Goal: Task Accomplishment & Management: Use online tool/utility

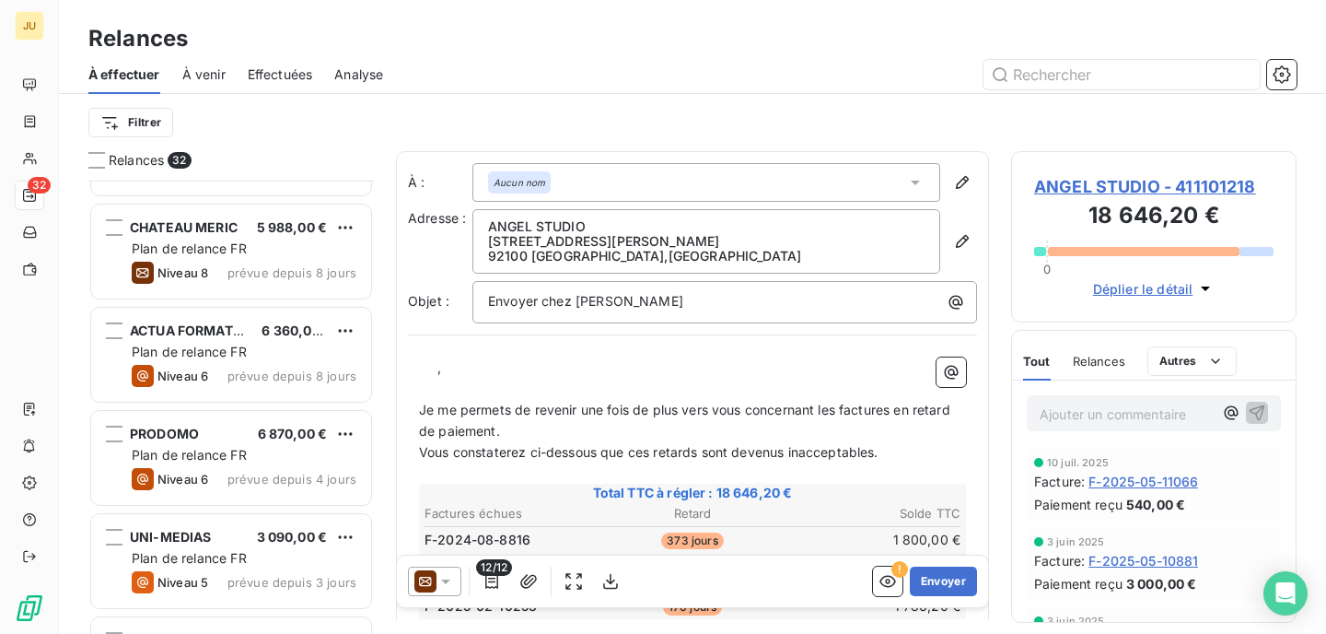
scroll to position [1528, 0]
click at [242, 353] on span "Plan de relance FR" at bounding box center [189, 351] width 115 height 16
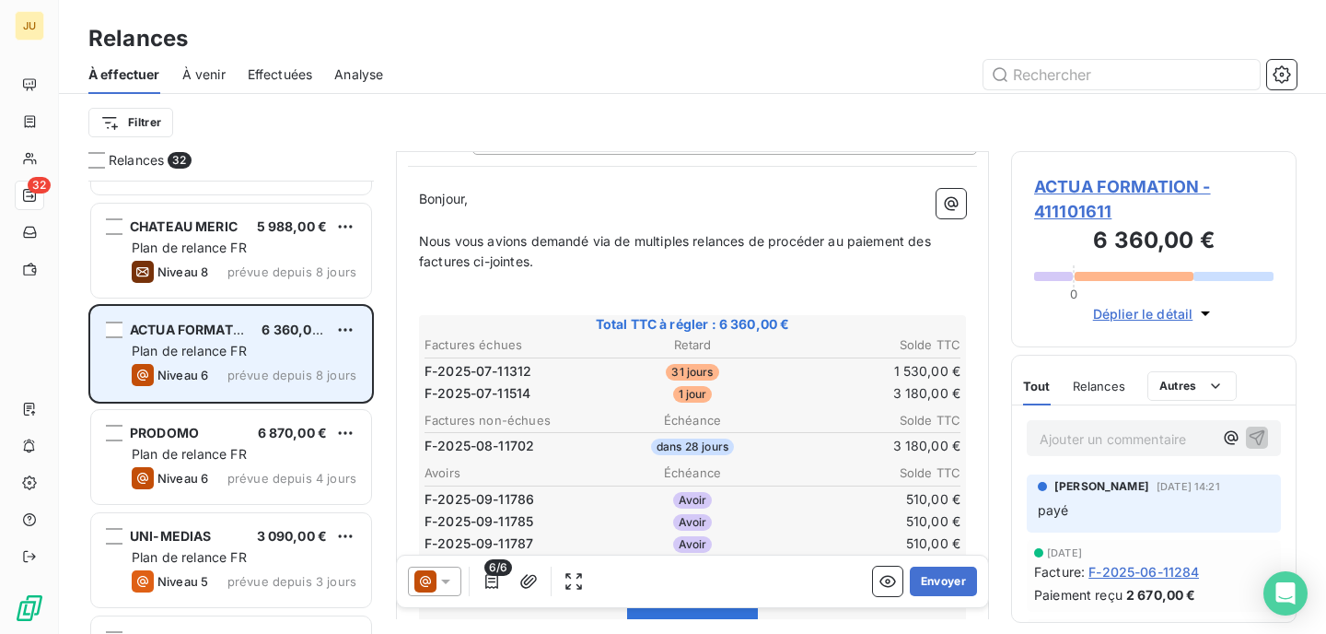
scroll to position [1336, 0]
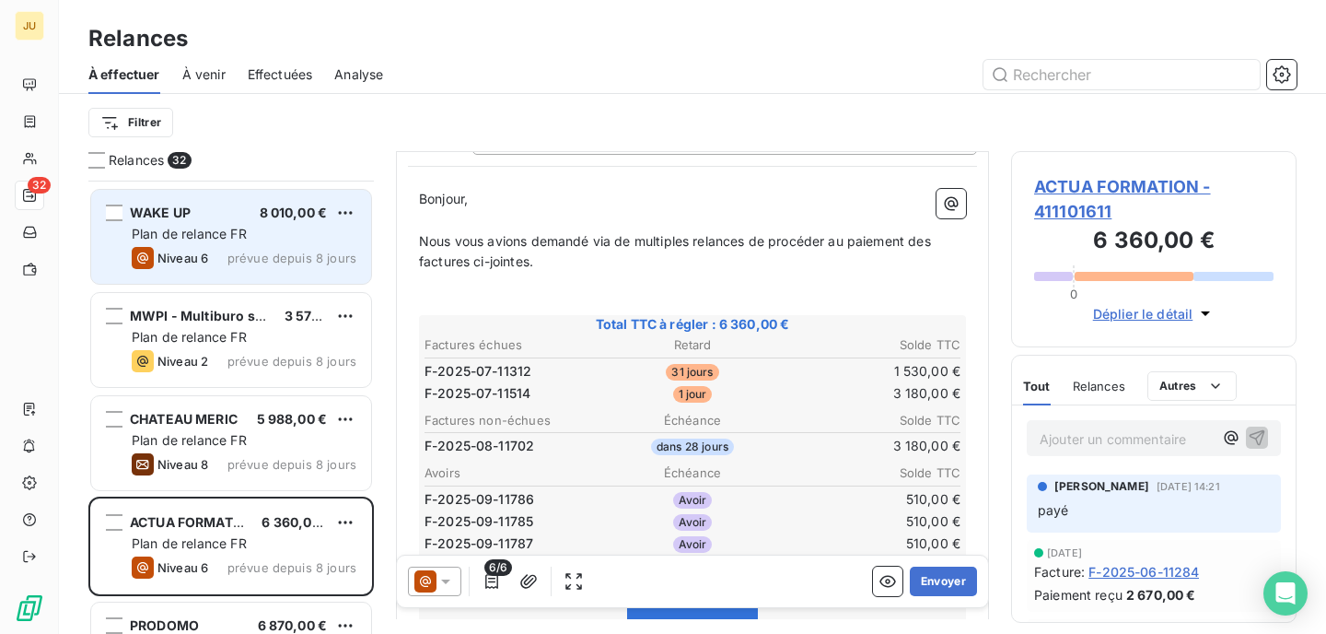
click at [302, 253] on span "prévue depuis 8 jours" at bounding box center [292, 258] width 129 height 15
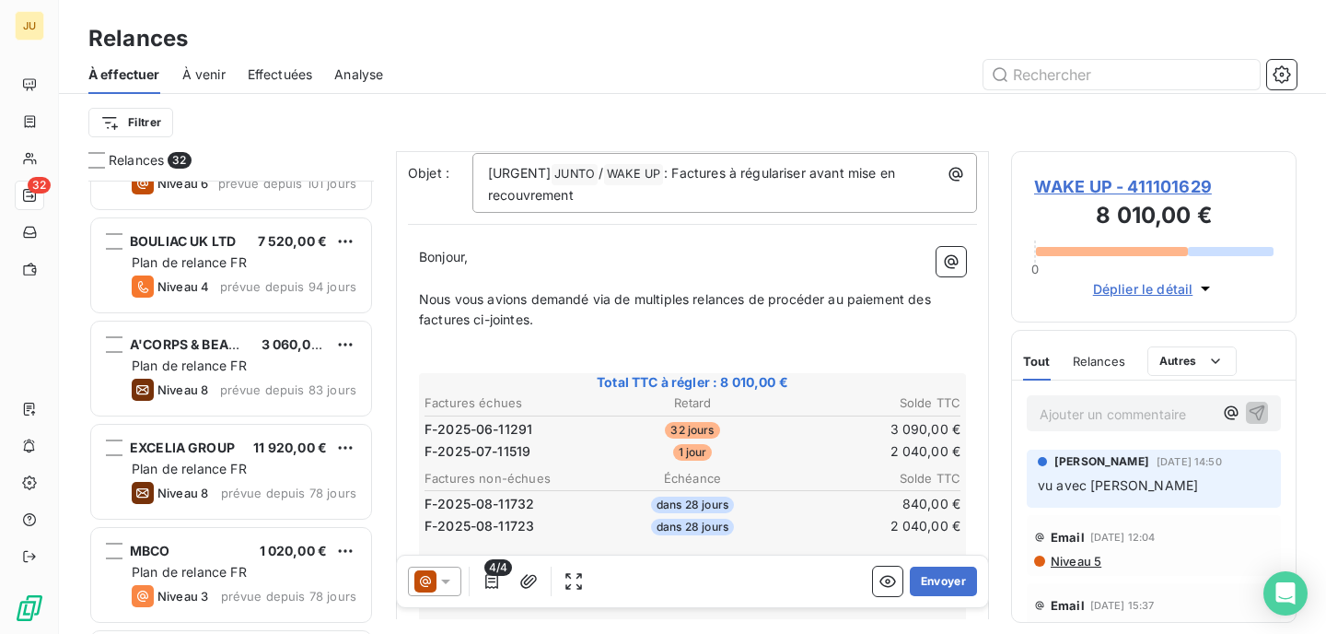
scroll to position [792, 0]
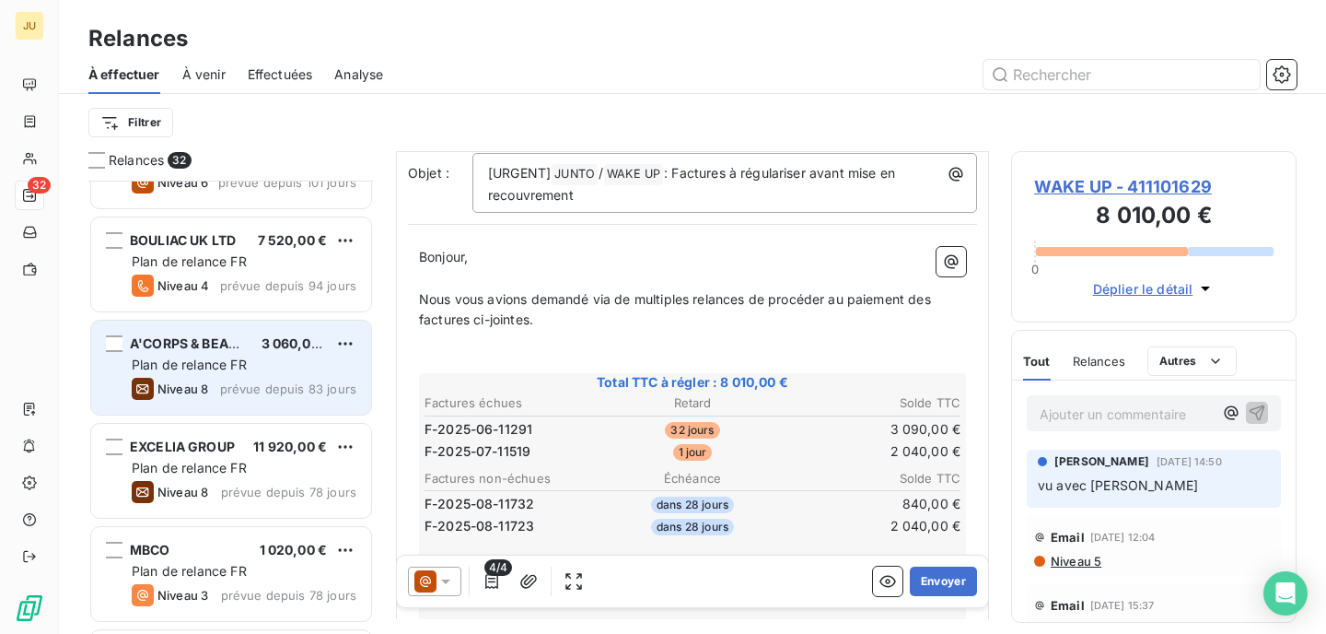
click at [221, 386] on div "Niveau 8 prévue depuis 83 jours" at bounding box center [244, 389] width 225 height 22
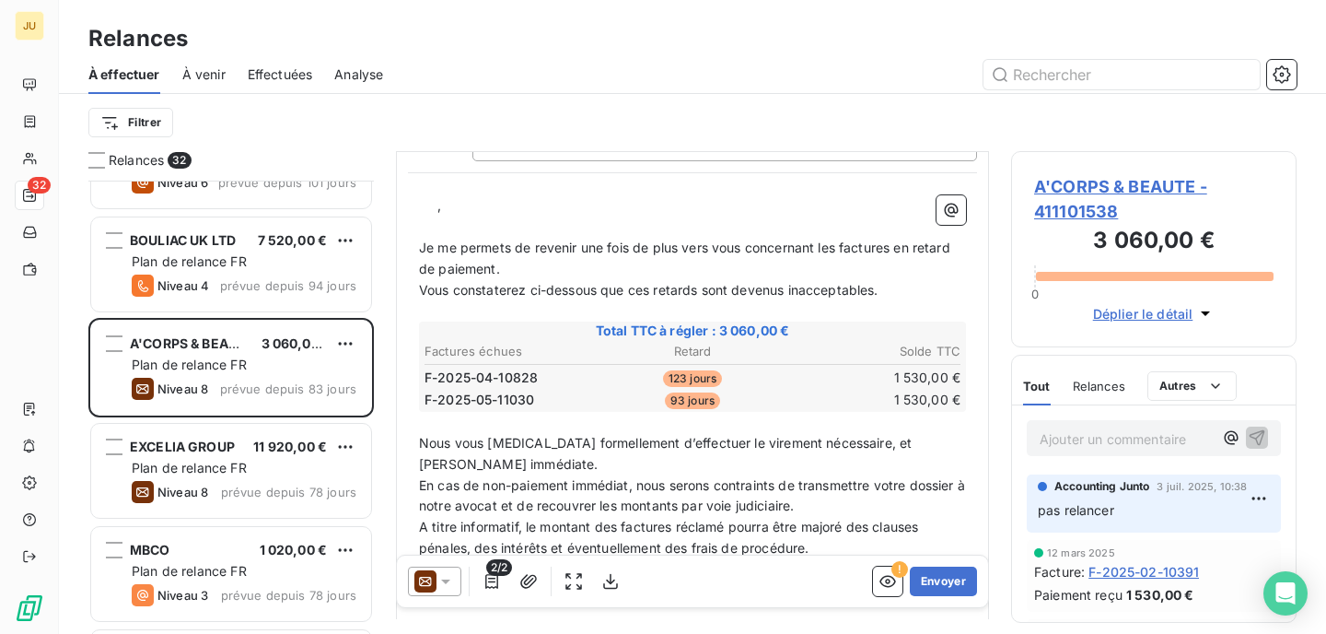
scroll to position [162, 0]
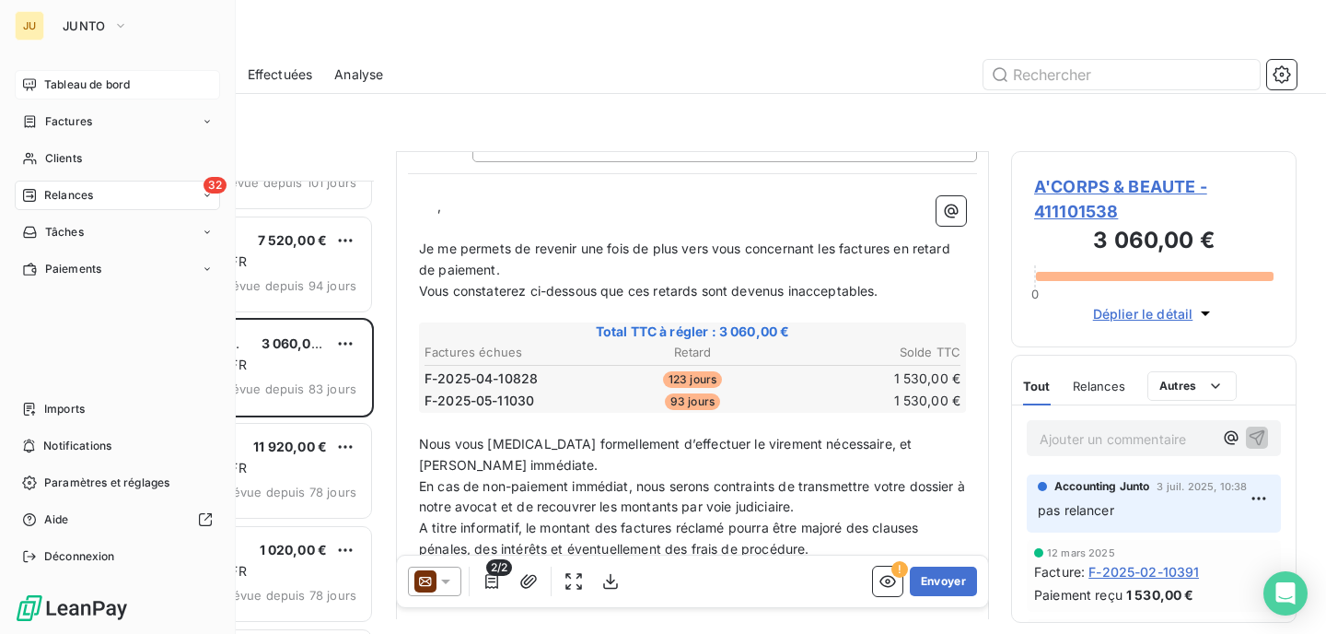
click at [33, 87] on icon at bounding box center [29, 84] width 13 height 12
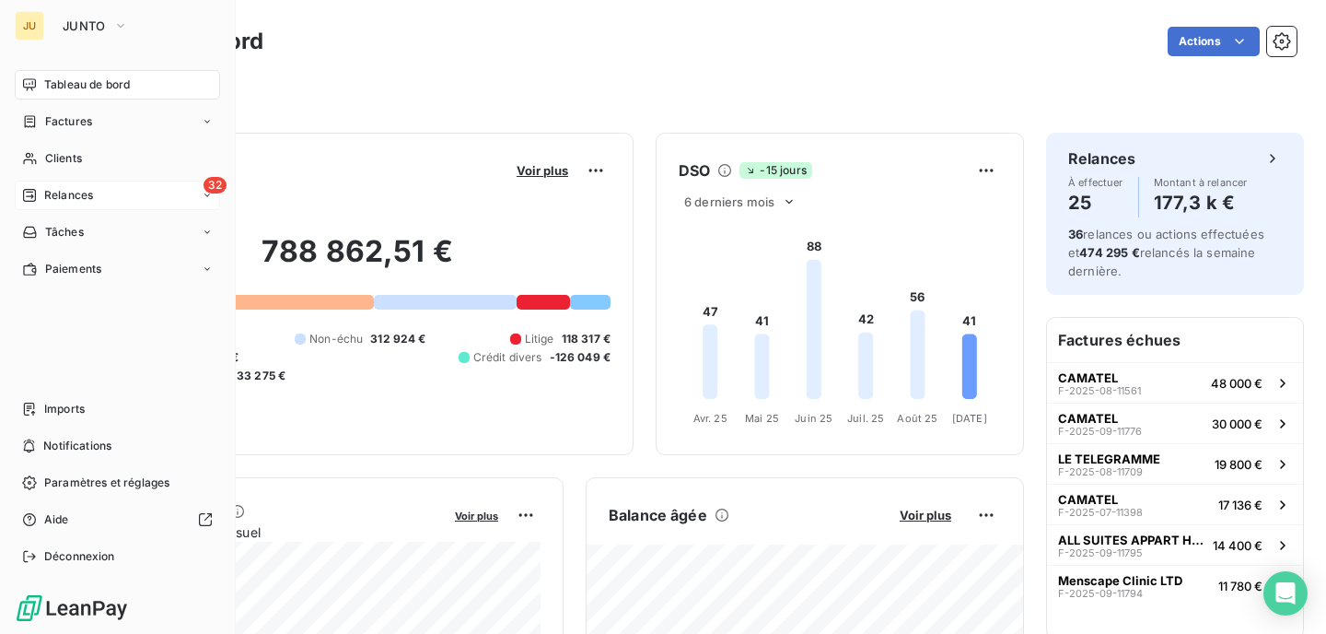
click at [29, 196] on icon at bounding box center [29, 195] width 13 height 13
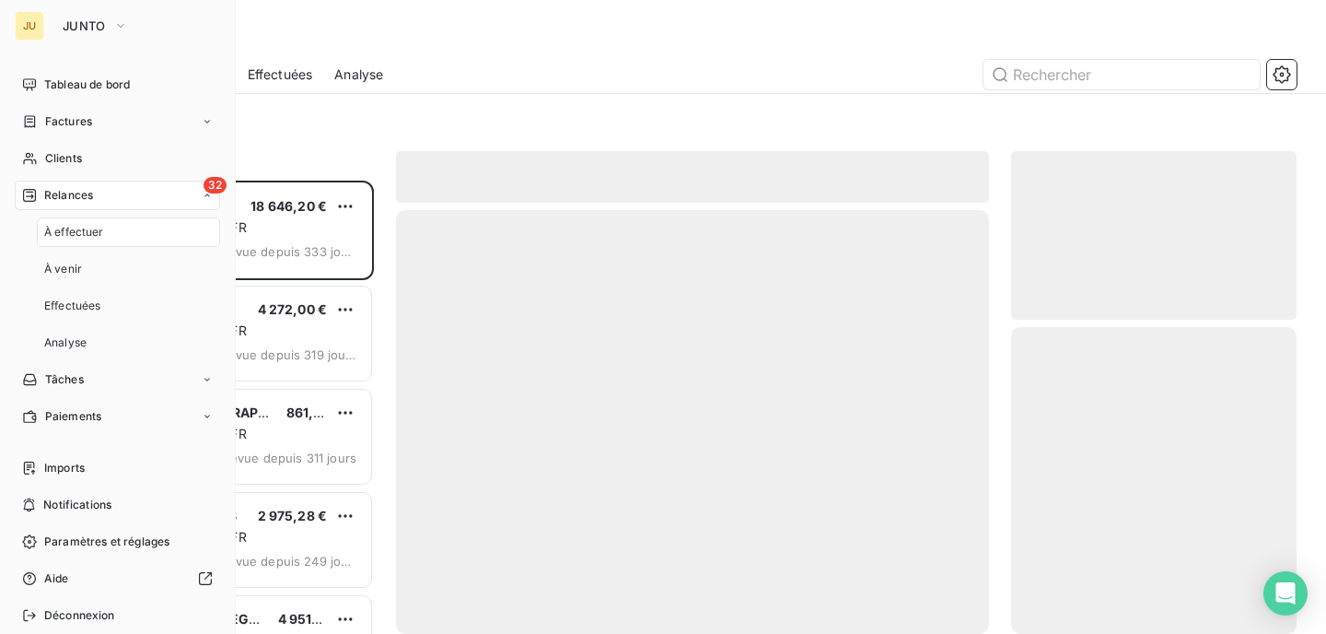
scroll to position [453, 286]
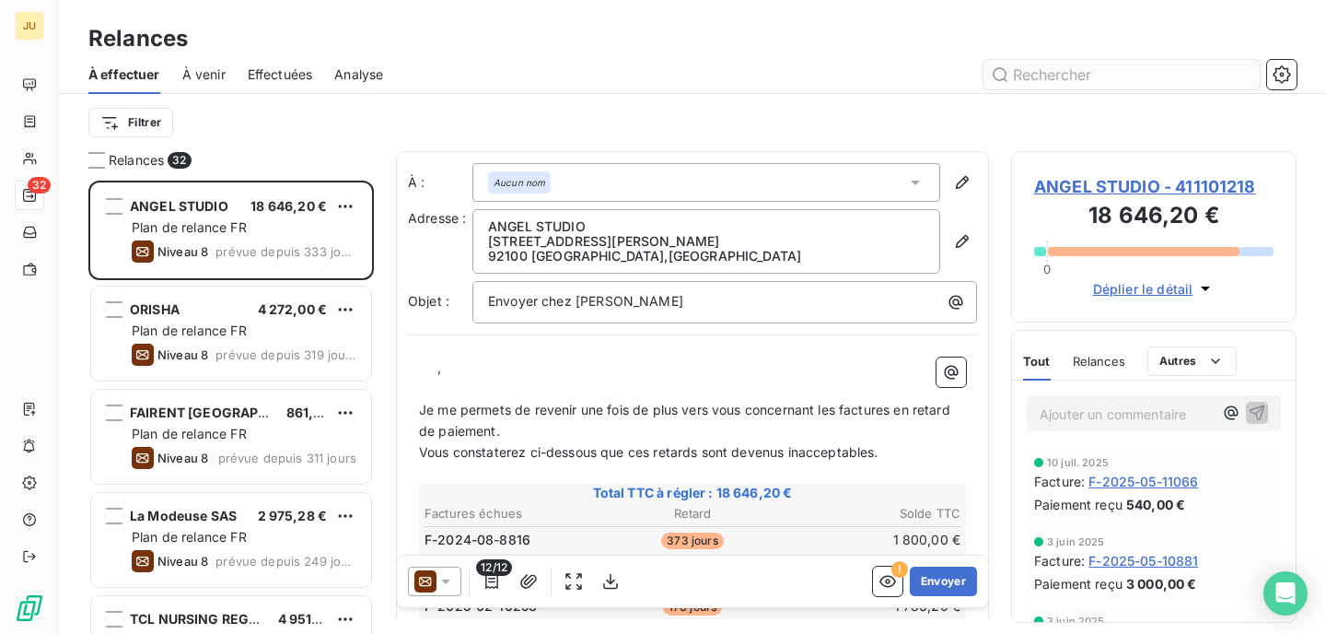
click at [1034, 73] on input "text" at bounding box center [1122, 74] width 276 height 29
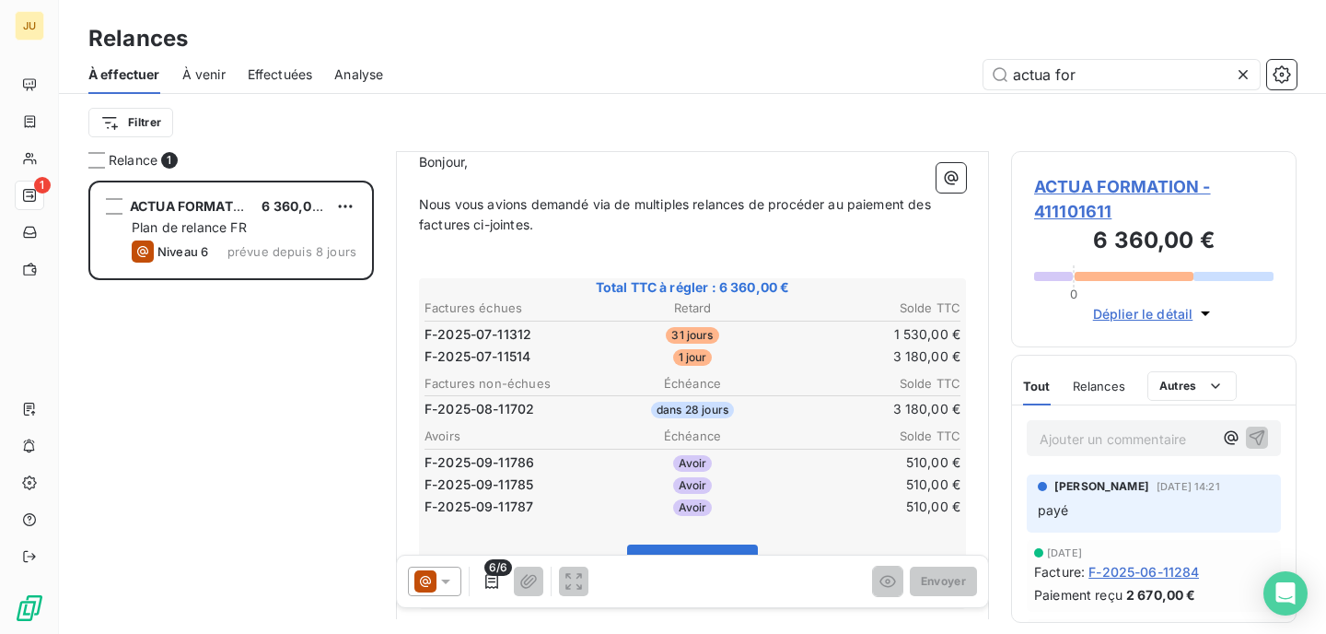
scroll to position [284, 0]
type input "actua for"
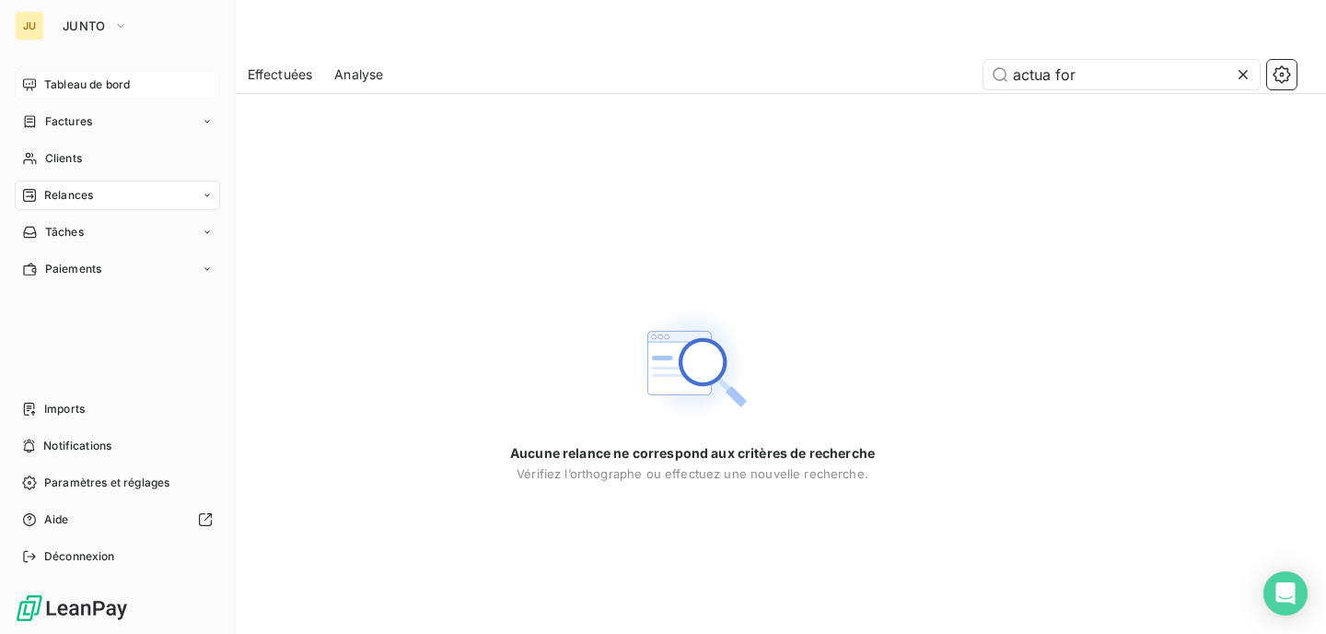
click at [81, 91] on span "Tableau de bord" at bounding box center [87, 84] width 86 height 17
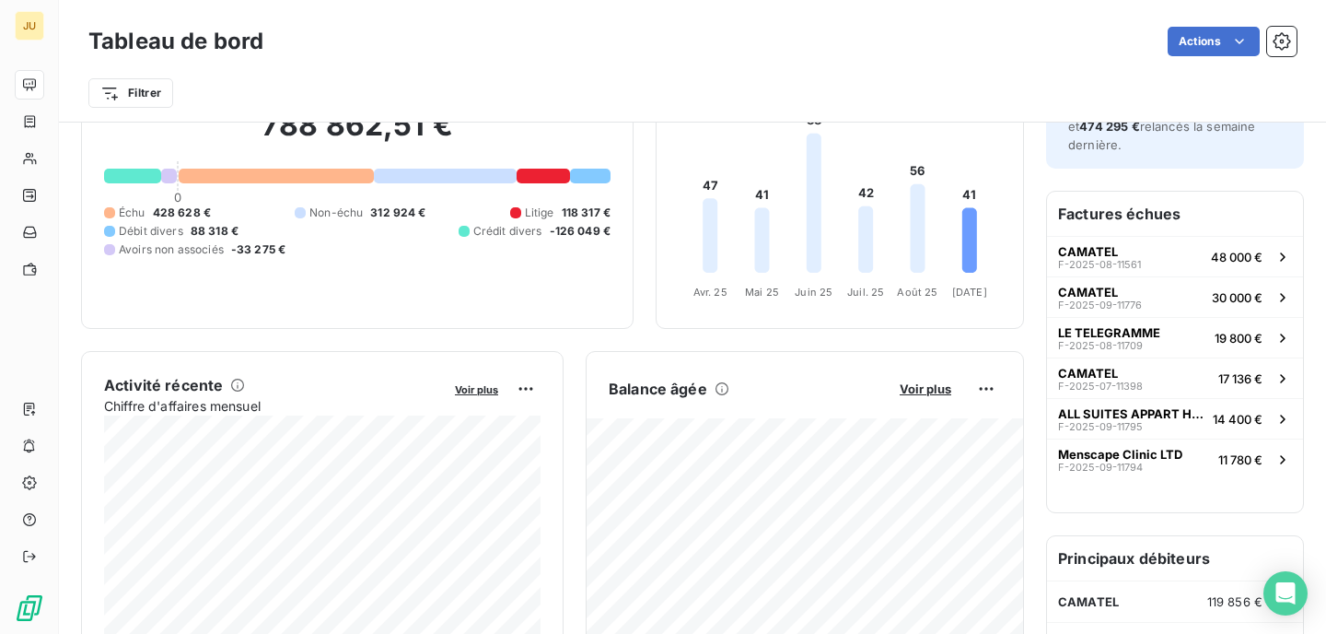
scroll to position [128, 0]
click at [549, 177] on div at bounding box center [544, 175] width 54 height 15
click at [533, 176] on div at bounding box center [544, 175] width 54 height 15
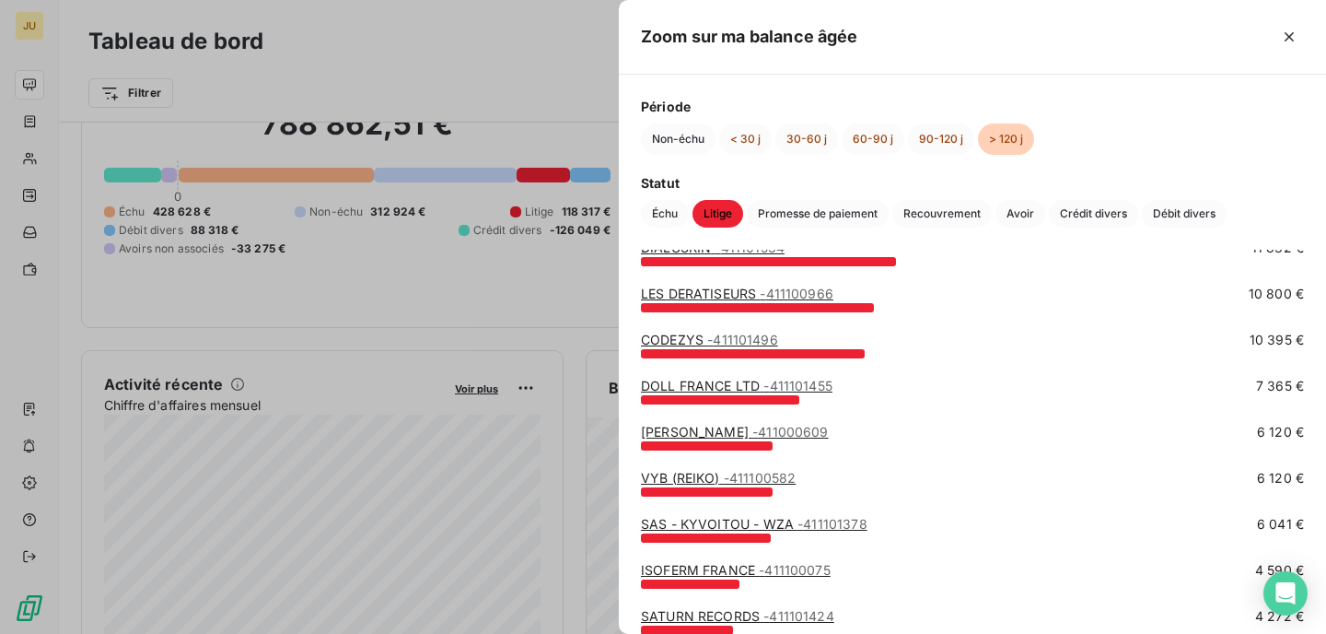
scroll to position [0, 0]
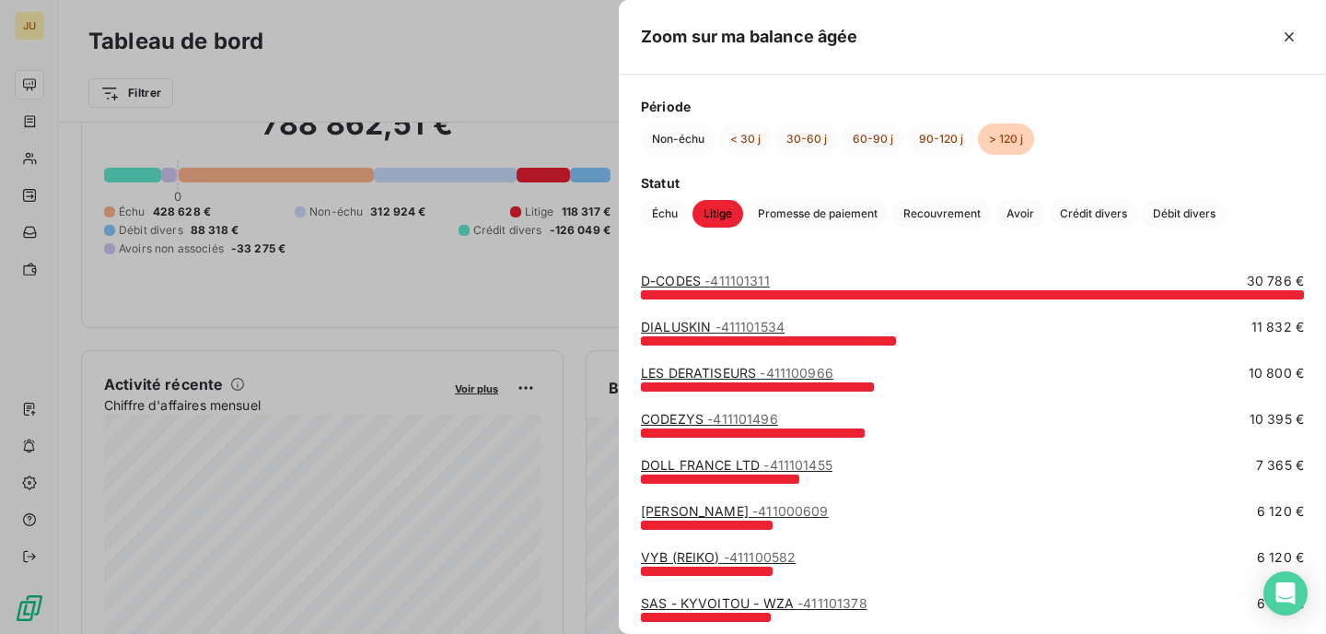
click at [258, 151] on div at bounding box center [663, 317] width 1326 height 634
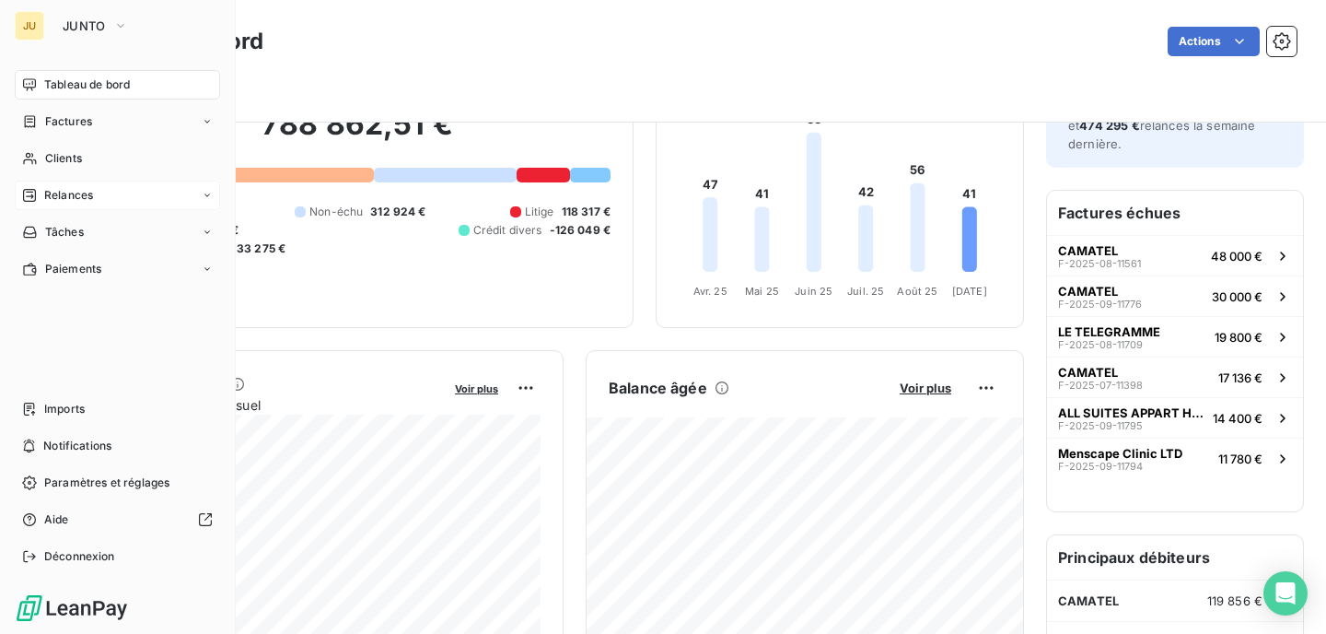
click at [81, 189] on span "Relances" at bounding box center [68, 195] width 49 height 17
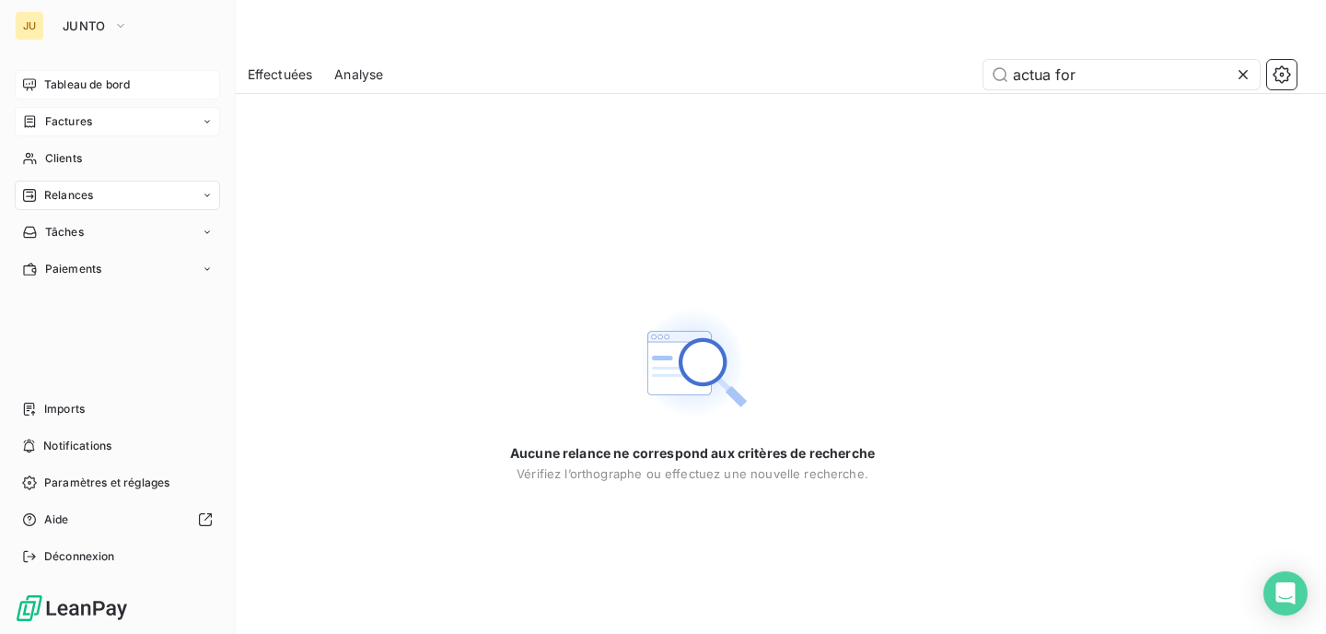
click at [67, 126] on span "Factures" at bounding box center [68, 121] width 47 height 17
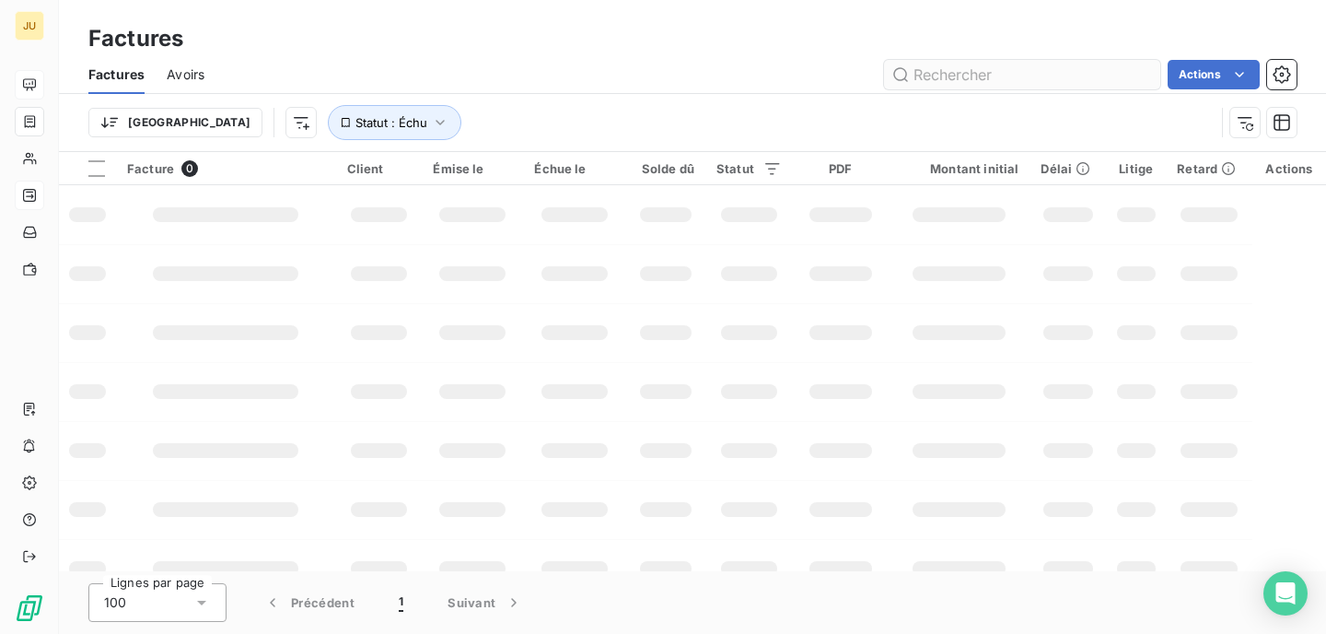
click at [1044, 67] on input "text" at bounding box center [1022, 74] width 276 height 29
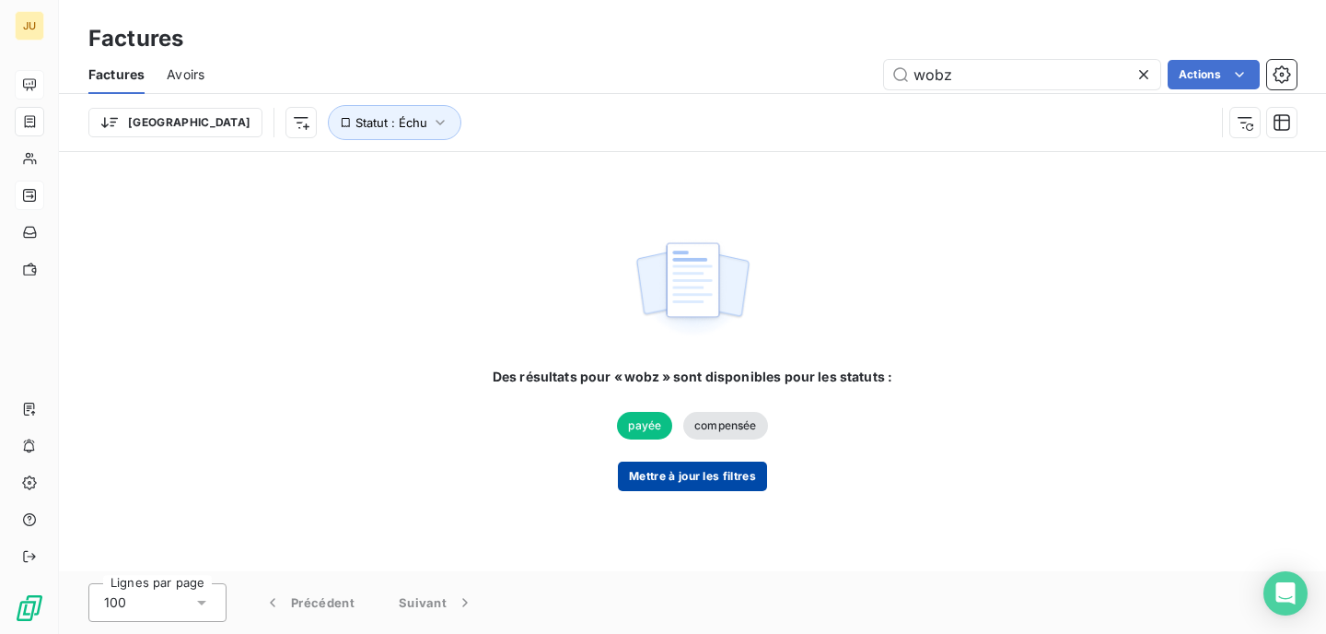
type input "wobz"
click at [739, 473] on button "Mettre à jour les filtres" at bounding box center [692, 475] width 149 height 29
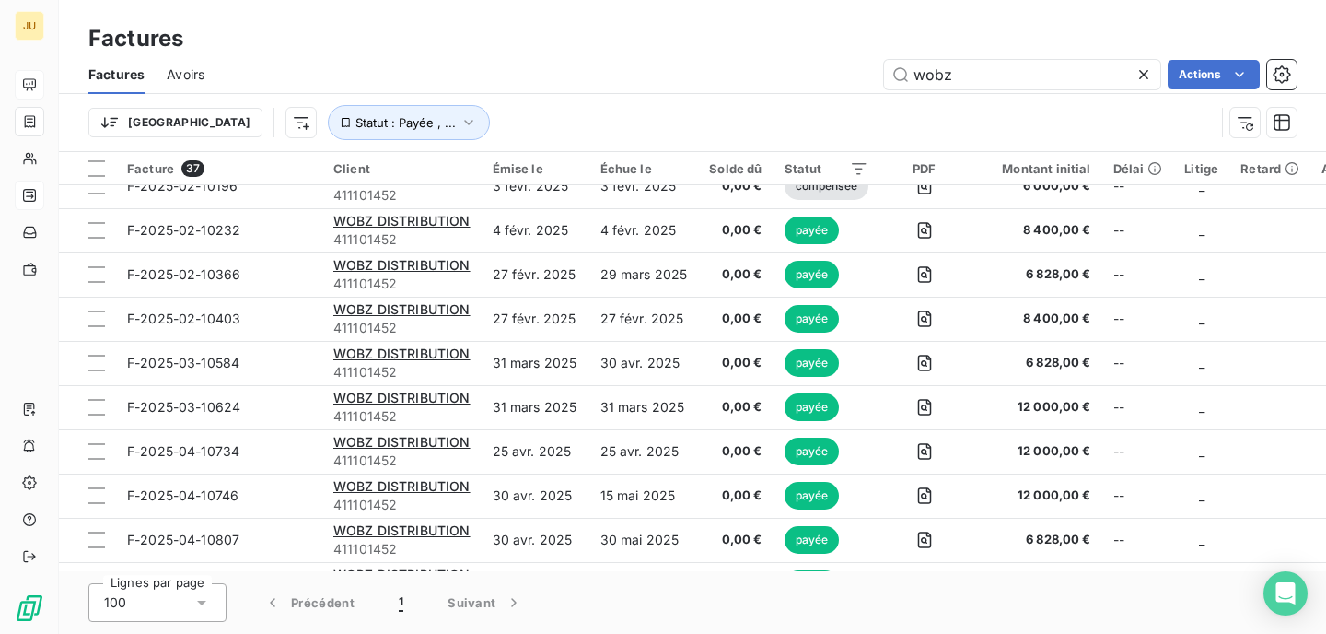
scroll to position [1257, 0]
